Goal: Check status

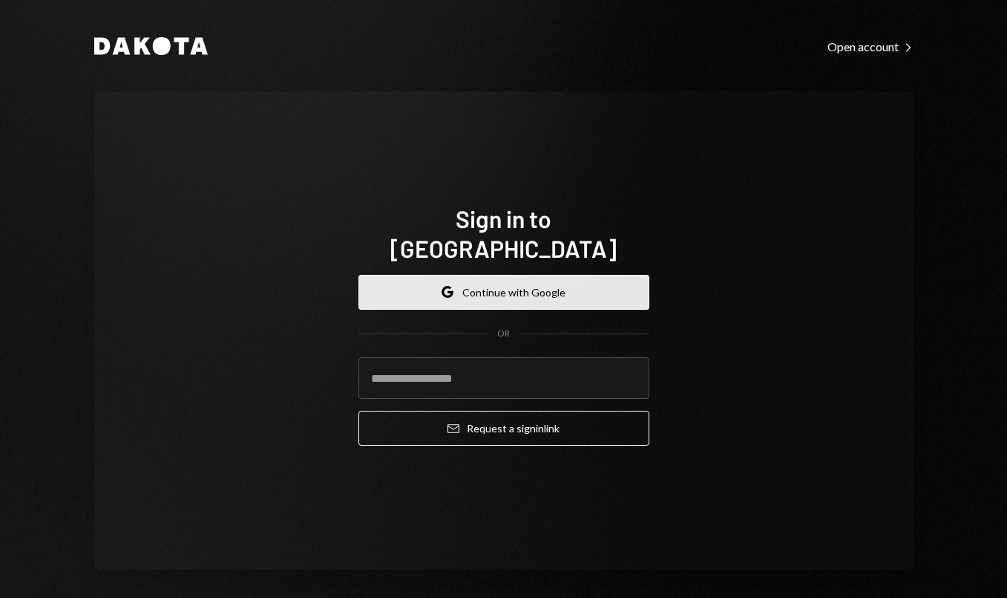
click at [517, 281] on button "Google Continue with Google" at bounding box center [504, 292] width 291 height 35
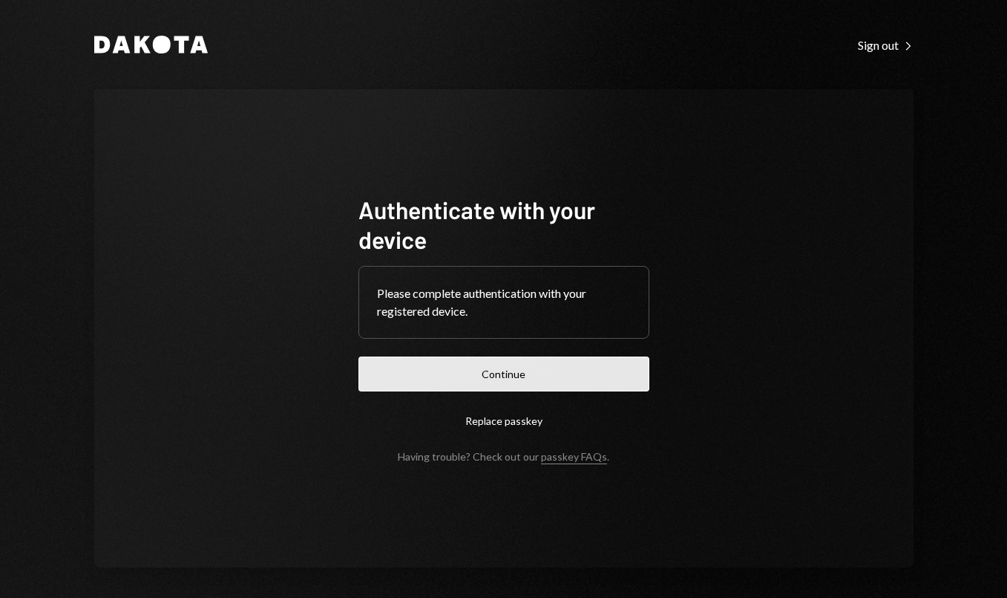
click at [490, 373] on button "Continue" at bounding box center [504, 373] width 291 height 35
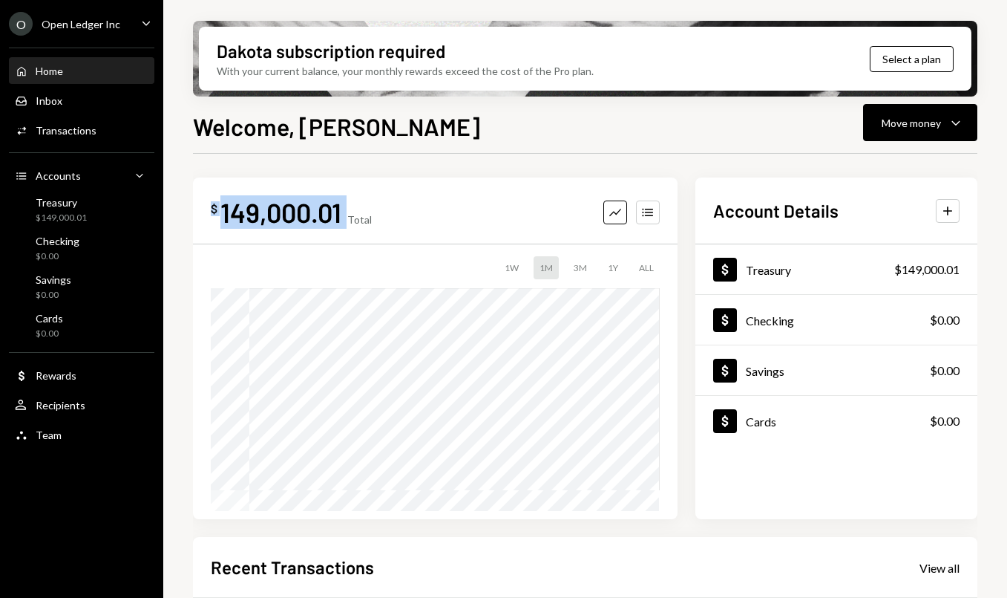
drag, startPoint x: 350, startPoint y: 214, endPoint x: 212, endPoint y: 212, distance: 137.4
click at [212, 212] on div "$ 149,000.01 Total" at bounding box center [291, 211] width 161 height 33
copy div "$ 149,000.01"
